Goal: Find specific page/section: Find specific page/section

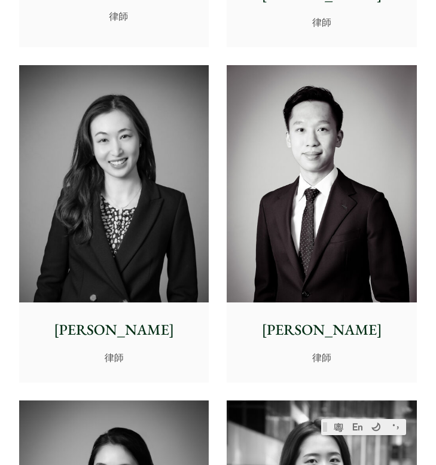
scroll to position [4635, 0]
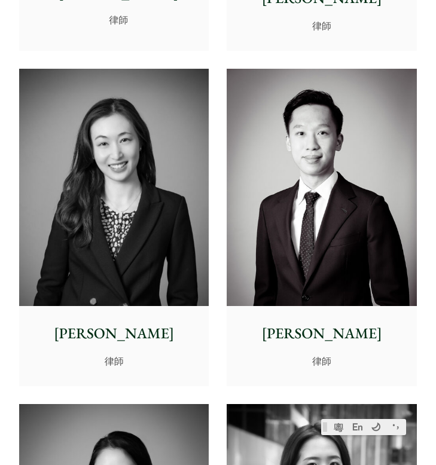
click at [167, 146] on img at bounding box center [114, 187] width 190 height 237
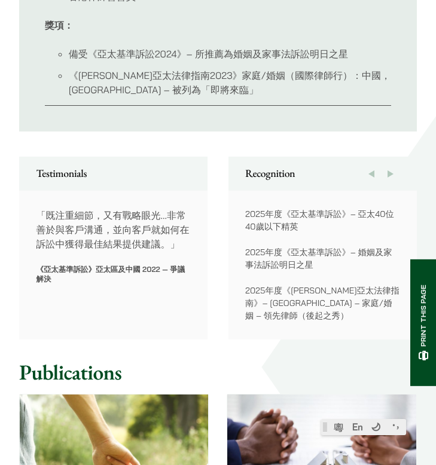
scroll to position [1207, 0]
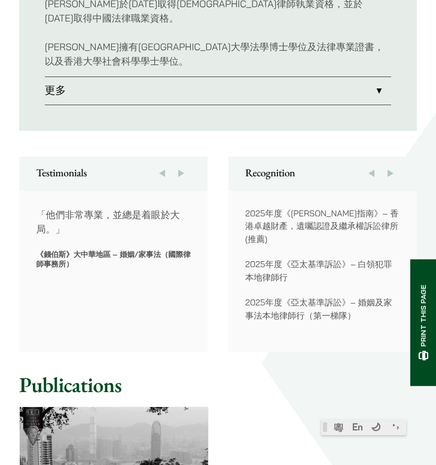
scroll to position [809, 0]
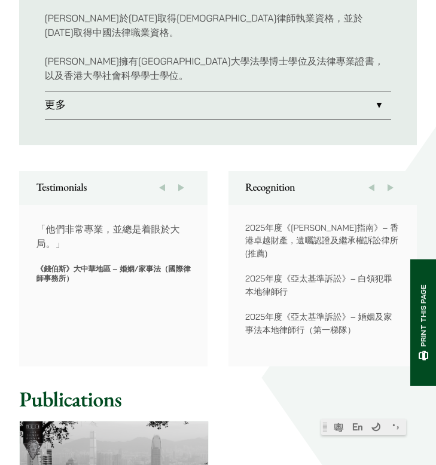
click at [294, 91] on link "更多" at bounding box center [218, 104] width 347 height 27
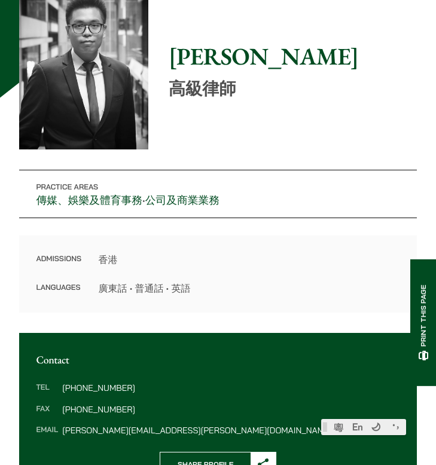
scroll to position [307, 0]
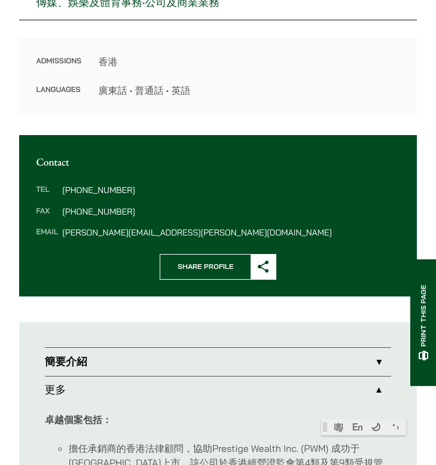
click at [216, 349] on link "簡要介紹" at bounding box center [218, 361] width 347 height 27
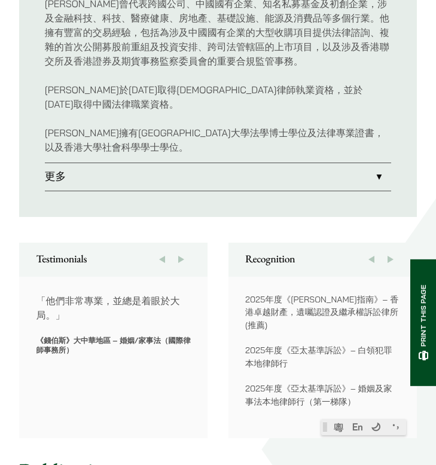
scroll to position [751, 0]
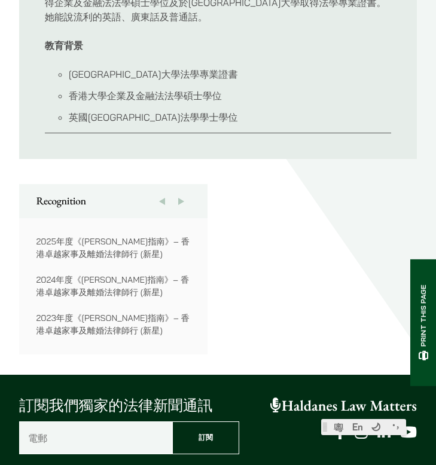
scroll to position [820, 0]
